Goal: Transaction & Acquisition: Book appointment/travel/reservation

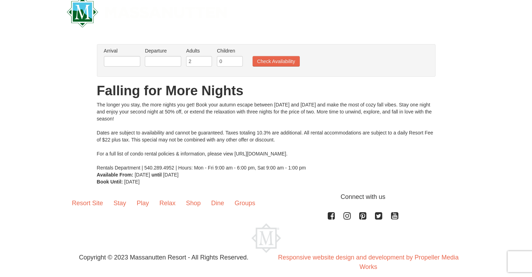
scroll to position [21, 0]
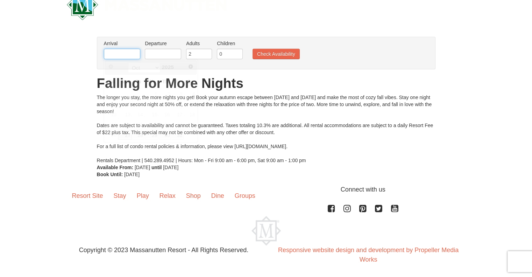
click at [131, 50] on input "text" at bounding box center [122, 54] width 36 height 10
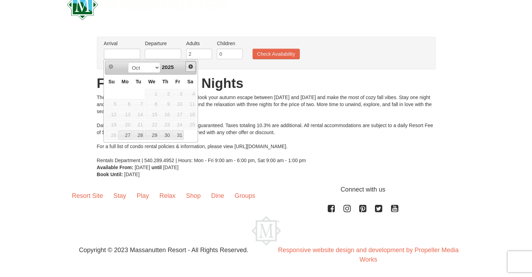
click at [191, 67] on span "Next" at bounding box center [191, 67] width 6 height 6
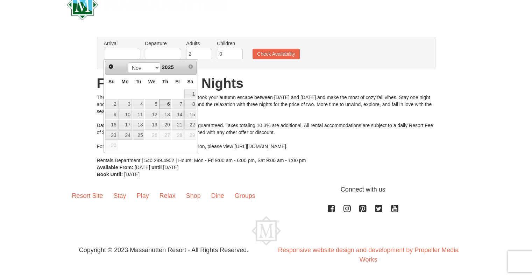
click at [162, 105] on link "6" at bounding box center [165, 104] width 12 height 10
type input "[DATE]"
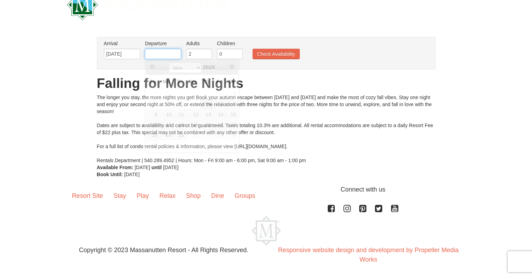
click at [174, 51] on input "text" at bounding box center [163, 54] width 36 height 10
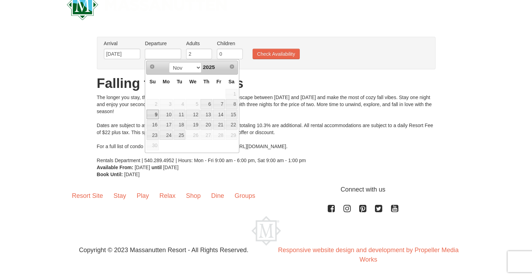
click at [150, 113] on link "9" at bounding box center [153, 115] width 12 height 10
type input "[DATE]"
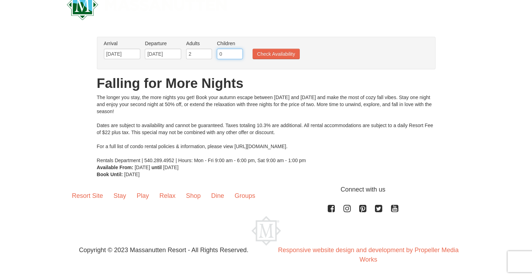
click at [237, 57] on input "0" at bounding box center [230, 54] width 26 height 10
click at [239, 52] on input "1" at bounding box center [230, 54] width 26 height 10
type input "2"
click at [239, 52] on input "2" at bounding box center [230, 54] width 26 height 10
drag, startPoint x: 272, startPoint y: 55, endPoint x: 272, endPoint y: 39, distance: 15.8
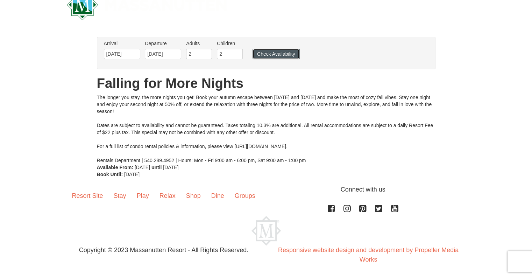
click at [273, 55] on button "Check Availability" at bounding box center [276, 54] width 47 height 10
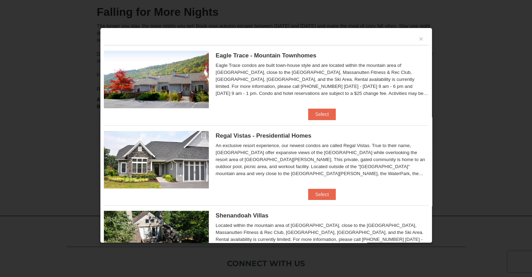
scroll to position [5, 0]
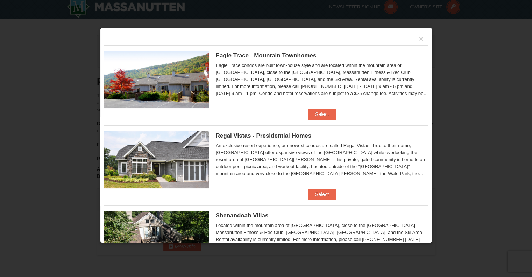
click at [421, 36] on div "×" at bounding box center [266, 38] width 325 height 14
click at [418, 42] on div "×" at bounding box center [266, 38] width 325 height 14
click at [418, 40] on div "×" at bounding box center [266, 38] width 325 height 14
click at [419, 39] on button "×" at bounding box center [421, 38] width 4 height 7
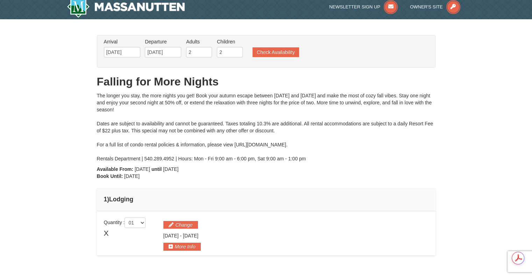
scroll to position [0, 0]
click at [274, 51] on button "Check Availability" at bounding box center [276, 52] width 47 height 10
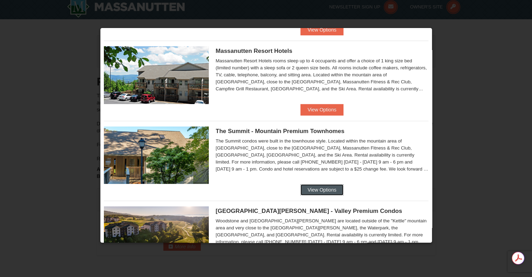
click at [315, 189] on button "View Options" at bounding box center [322, 189] width 43 height 11
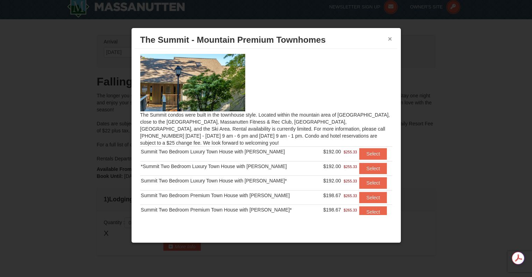
click at [390, 35] on button "×" at bounding box center [390, 38] width 4 height 7
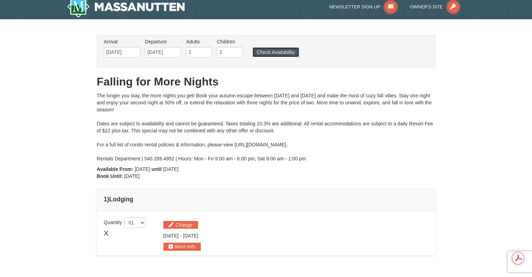
click at [279, 49] on button "Check Availability" at bounding box center [276, 52] width 47 height 10
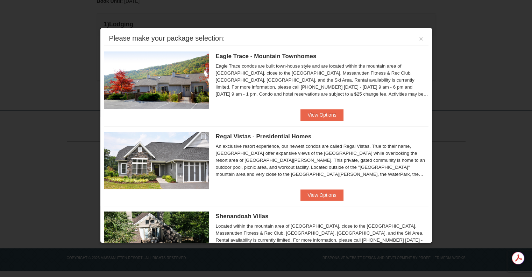
click at [162, 68] on img at bounding box center [156, 79] width 105 height 57
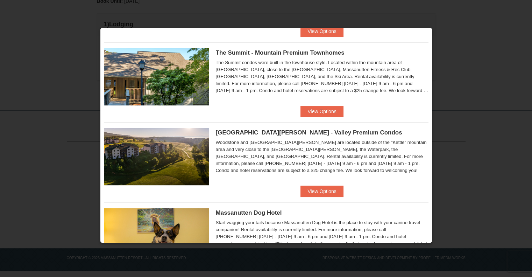
scroll to position [372, 0]
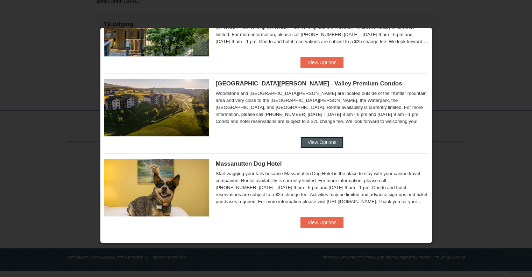
click at [316, 142] on button "View Options" at bounding box center [322, 141] width 43 height 11
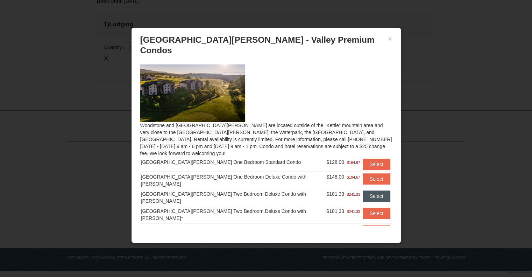
scroll to position [0, 0]
click at [369, 173] on button "Select" at bounding box center [377, 178] width 28 height 11
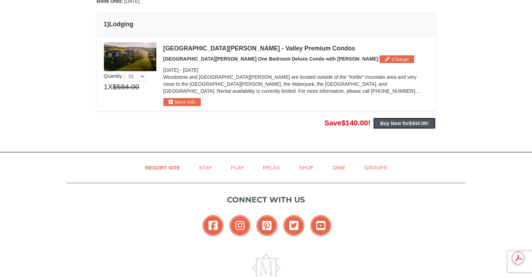
click at [389, 120] on strong "Buy Now for $444.00 !" at bounding box center [404, 123] width 48 height 6
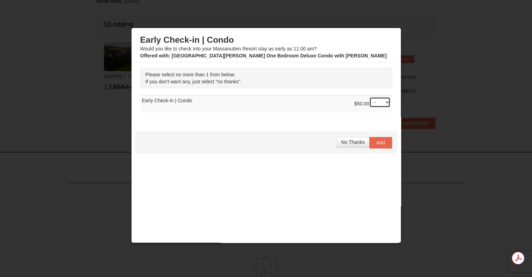
click at [380, 102] on select "-- 01" at bounding box center [379, 102] width 21 height 10
select select "1"
click at [369, 97] on select "-- 01" at bounding box center [379, 102] width 21 height 10
click at [376, 144] on span "Add" at bounding box center [380, 143] width 9 height 6
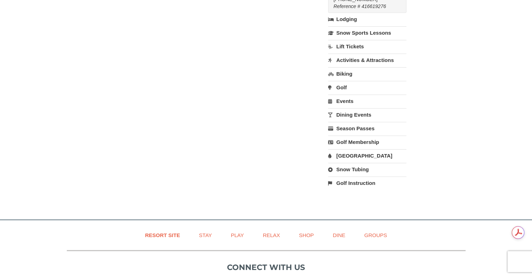
scroll to position [245, 0]
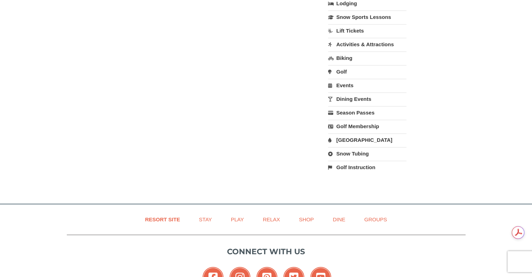
click at [366, 133] on link "[GEOGRAPHIC_DATA]" at bounding box center [367, 139] width 78 height 13
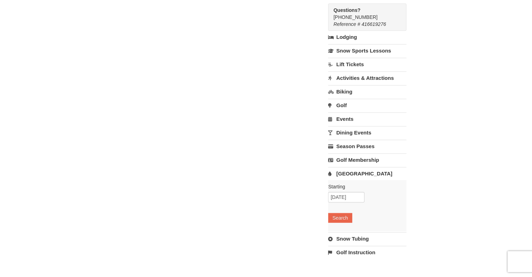
scroll to position [210, 0]
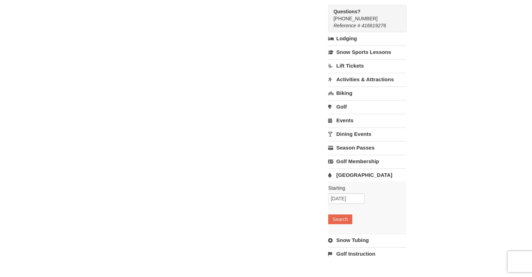
click at [240, 125] on div "Have an account? Sign in for faster booking. Email/Username* Password Forgot my…" at bounding box center [266, 48] width 339 height 437
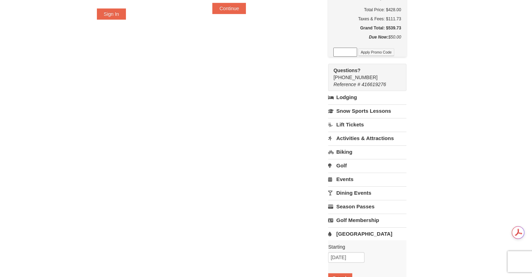
scroll to position [280, 0]
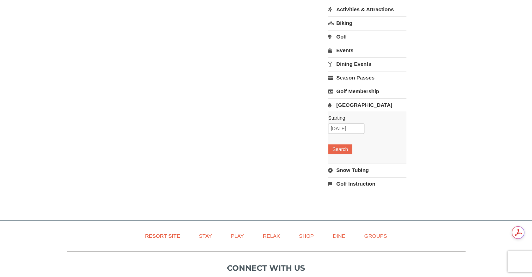
click at [345, 98] on link "[GEOGRAPHIC_DATA]" at bounding box center [367, 104] width 78 height 13
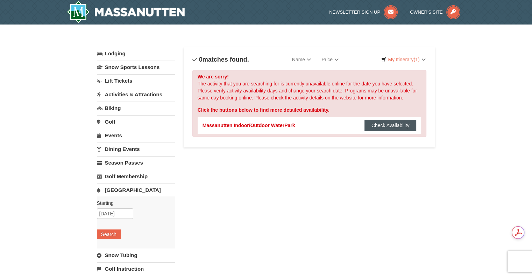
click at [393, 127] on button "Check Availability" at bounding box center [391, 125] width 52 height 11
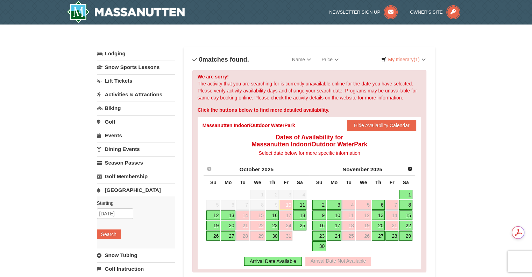
click at [410, 191] on link "1" at bounding box center [405, 195] width 13 height 10
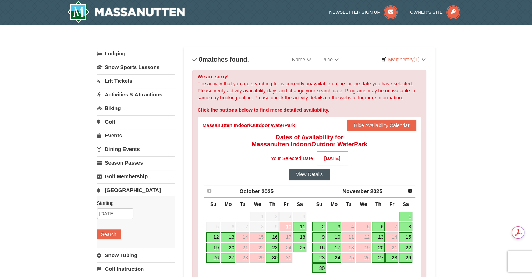
click at [314, 177] on button "View Details" at bounding box center [309, 174] width 41 height 11
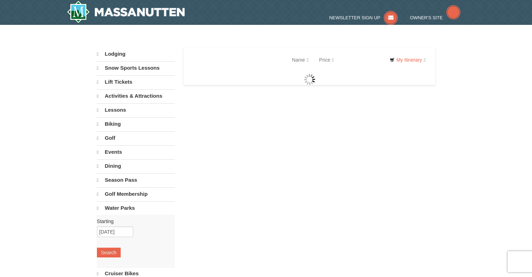
select select "10"
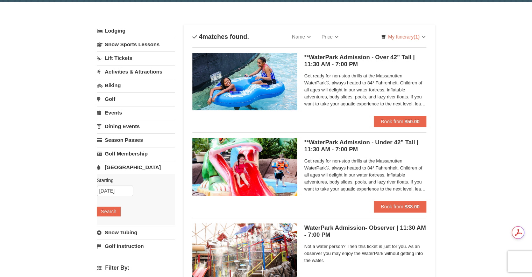
scroll to position [35, 0]
